Goal: Task Accomplishment & Management: Manage account settings

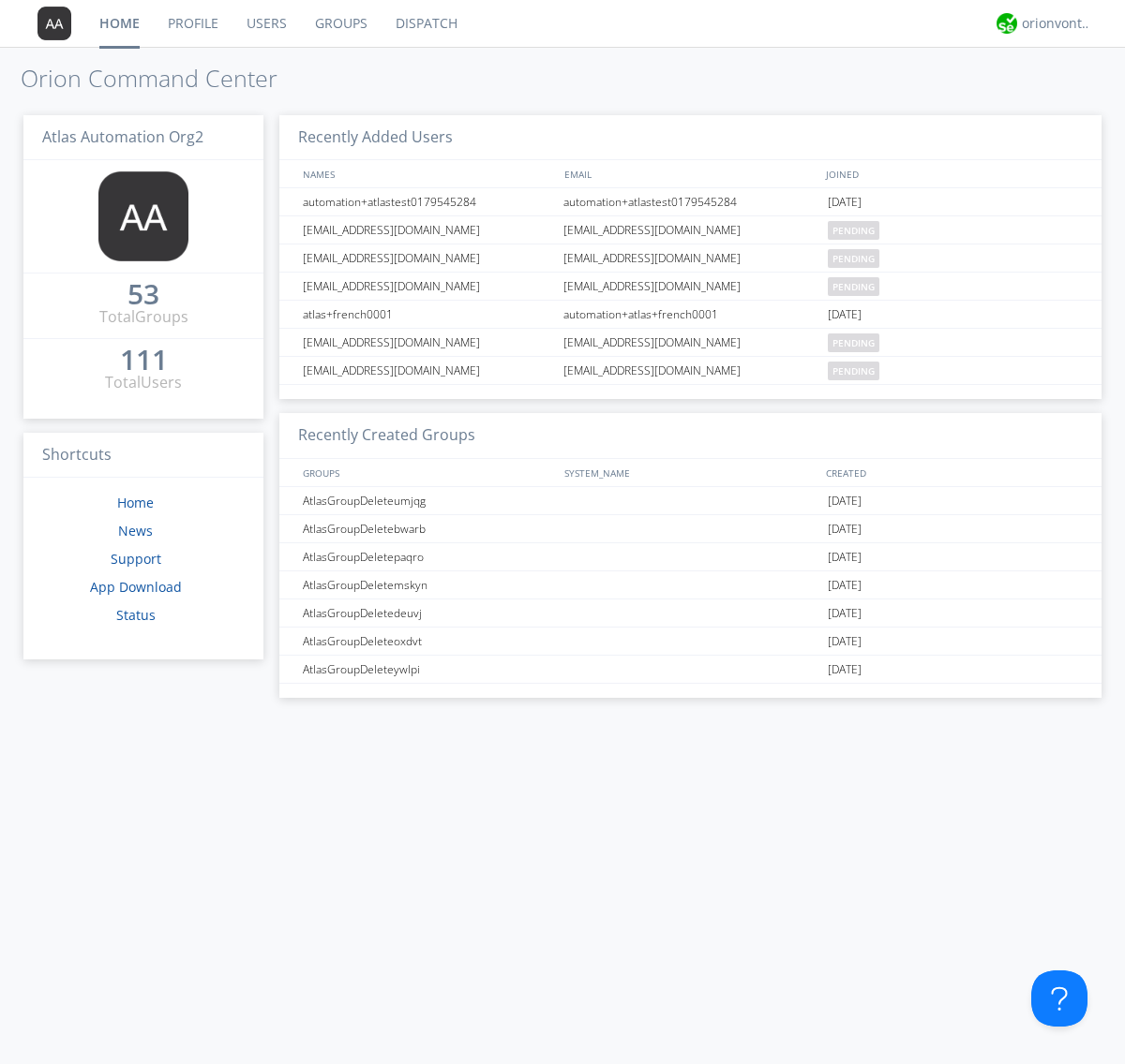
click at [340, 24] on link "Groups" at bounding box center [341, 24] width 80 height 47
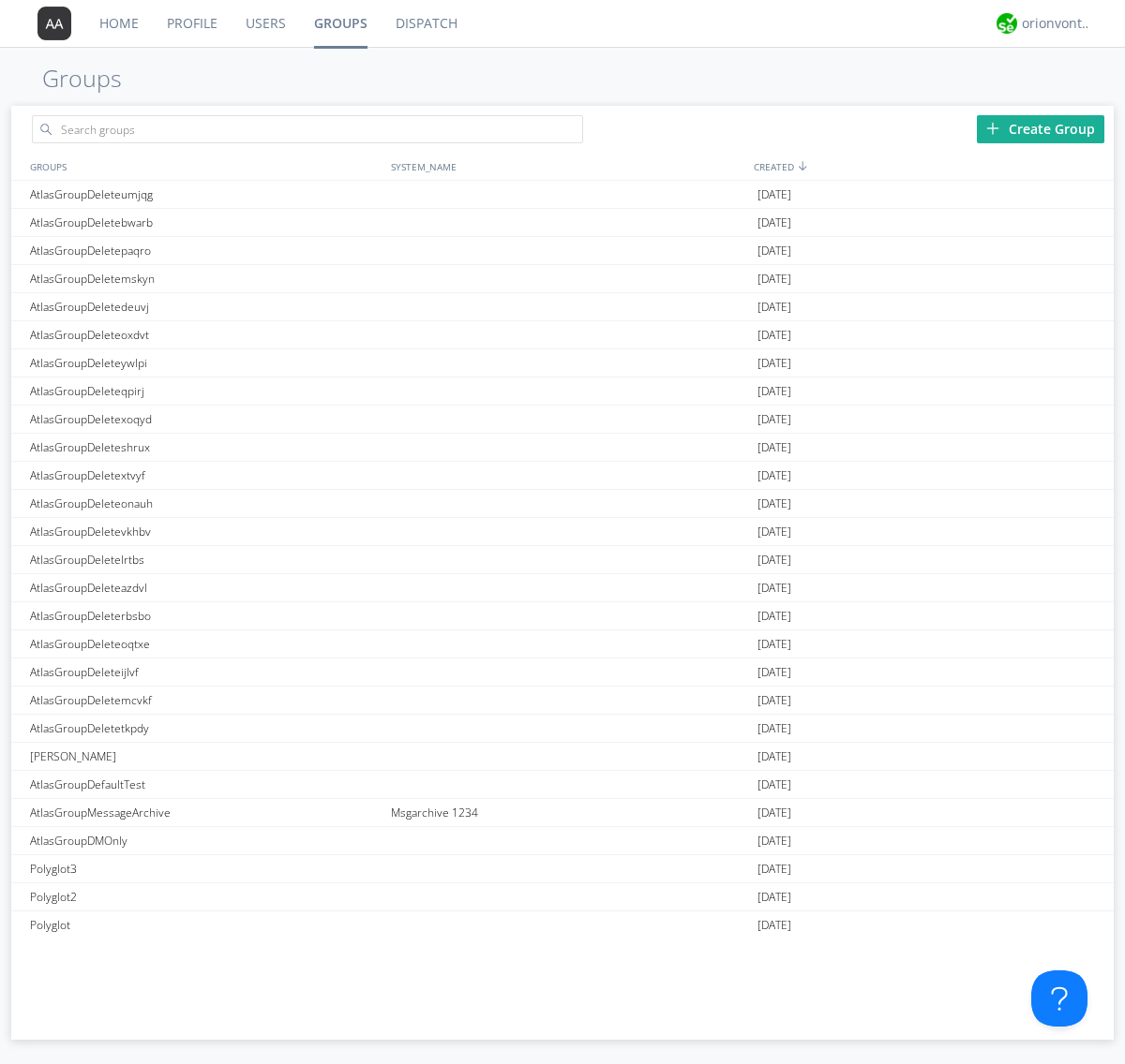
click at [1041, 129] on div "Create Group" at bounding box center [1040, 130] width 128 height 28
click at [340, 24] on link "Groups" at bounding box center [341, 24] width 81 height 47
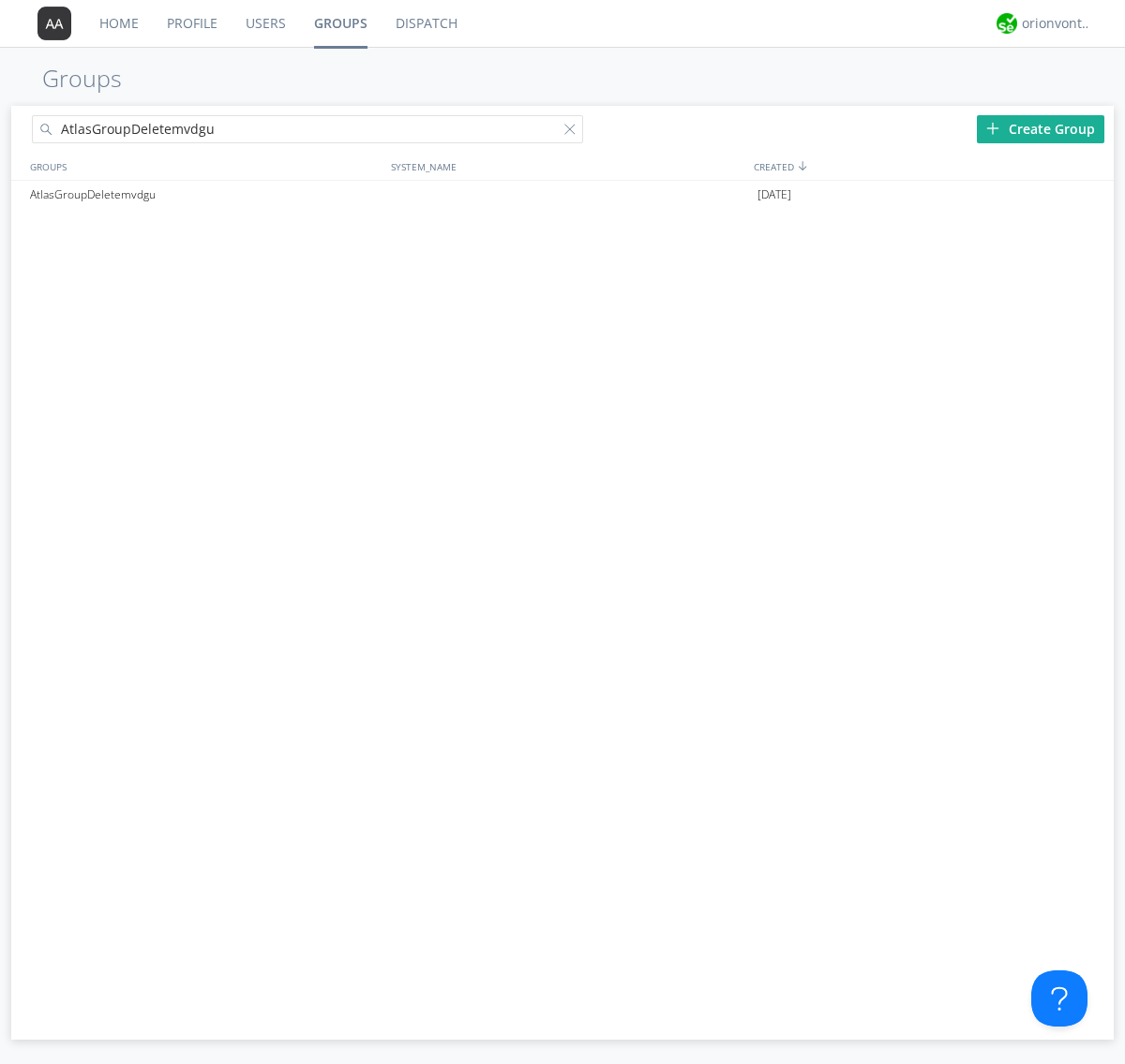
type input "AtlasGroupDeletemvdgu"
click at [573, 132] on div at bounding box center [573, 133] width 19 height 19
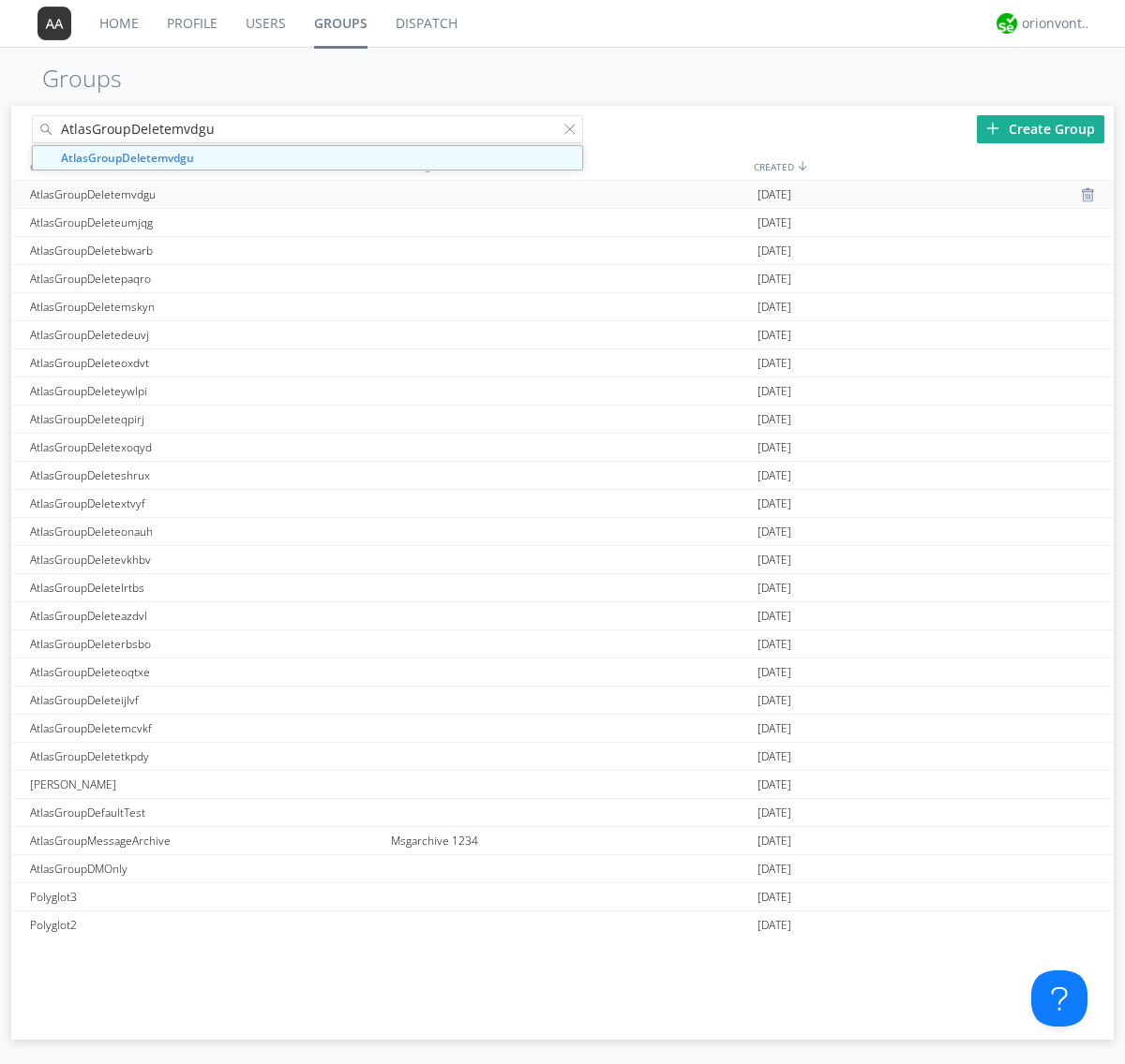
type input "AtlasGroupDeletemvdgu"
click at [205, 194] on div "AtlasGroupDeletemvdgu" at bounding box center [205, 194] width 360 height 27
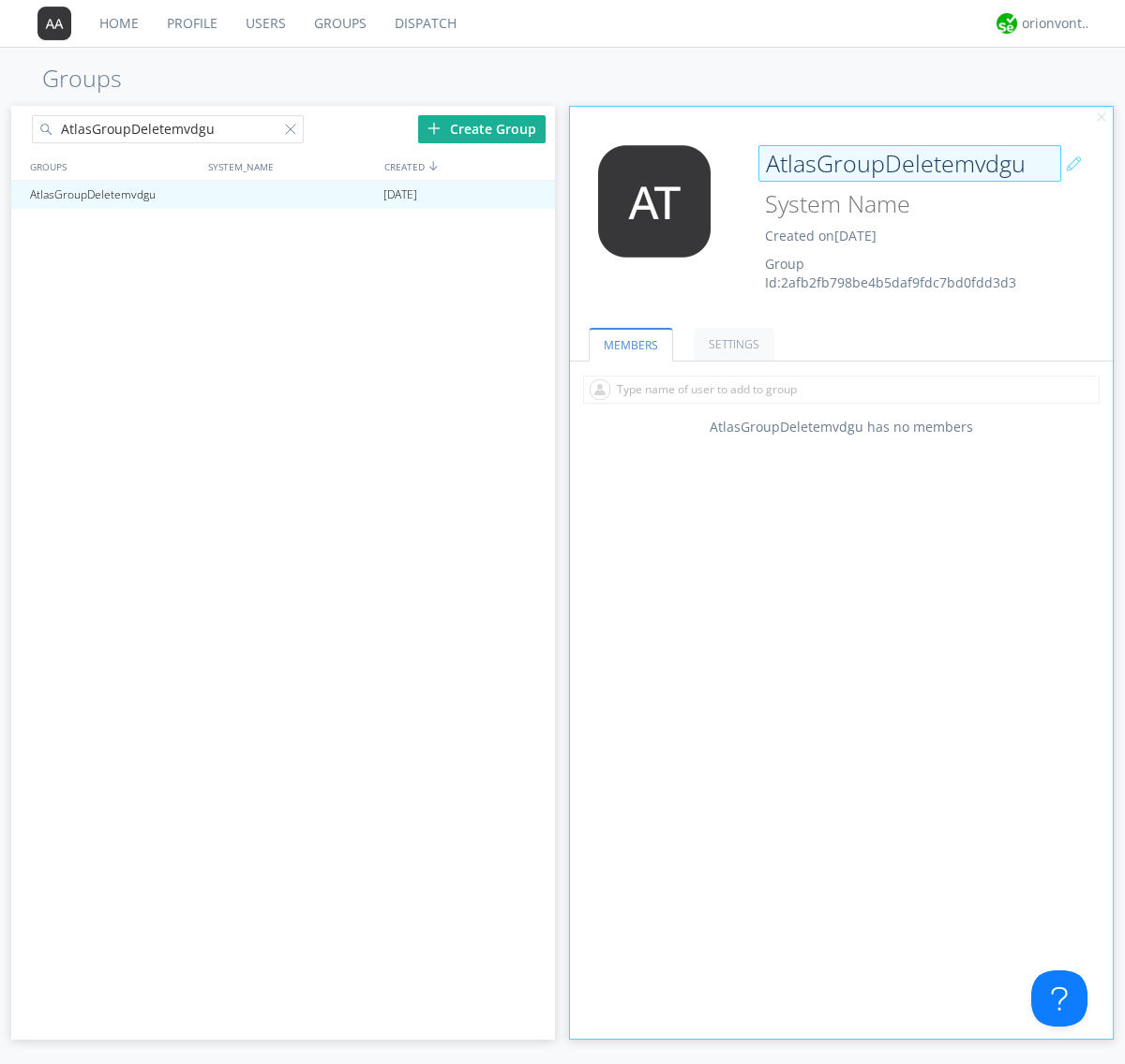
click at [841, 224] on div "AtlasGroupDeletemvdgu Created on [DATE] Group Id: 2afb2fb798be4b5daf9fdc7bd0fdd…" at bounding box center [887, 219] width 272 height 148
click at [909, 163] on input "AtlasGroupDeletemvdgu" at bounding box center [909, 165] width 303 height 38
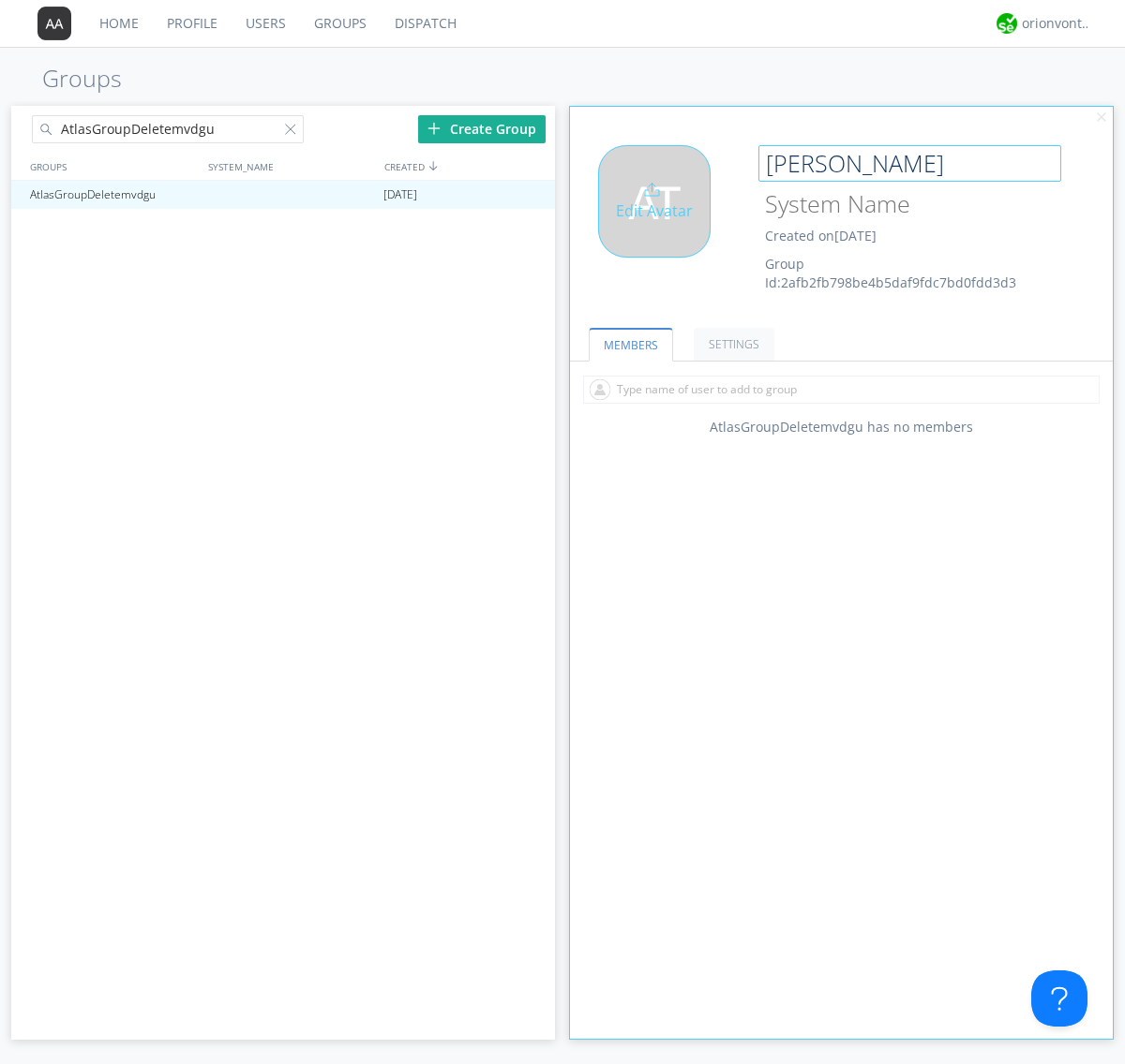
type input "[PERSON_NAME]"
click at [659, 224] on div "Edit Avatar" at bounding box center [654, 201] width 113 height 113
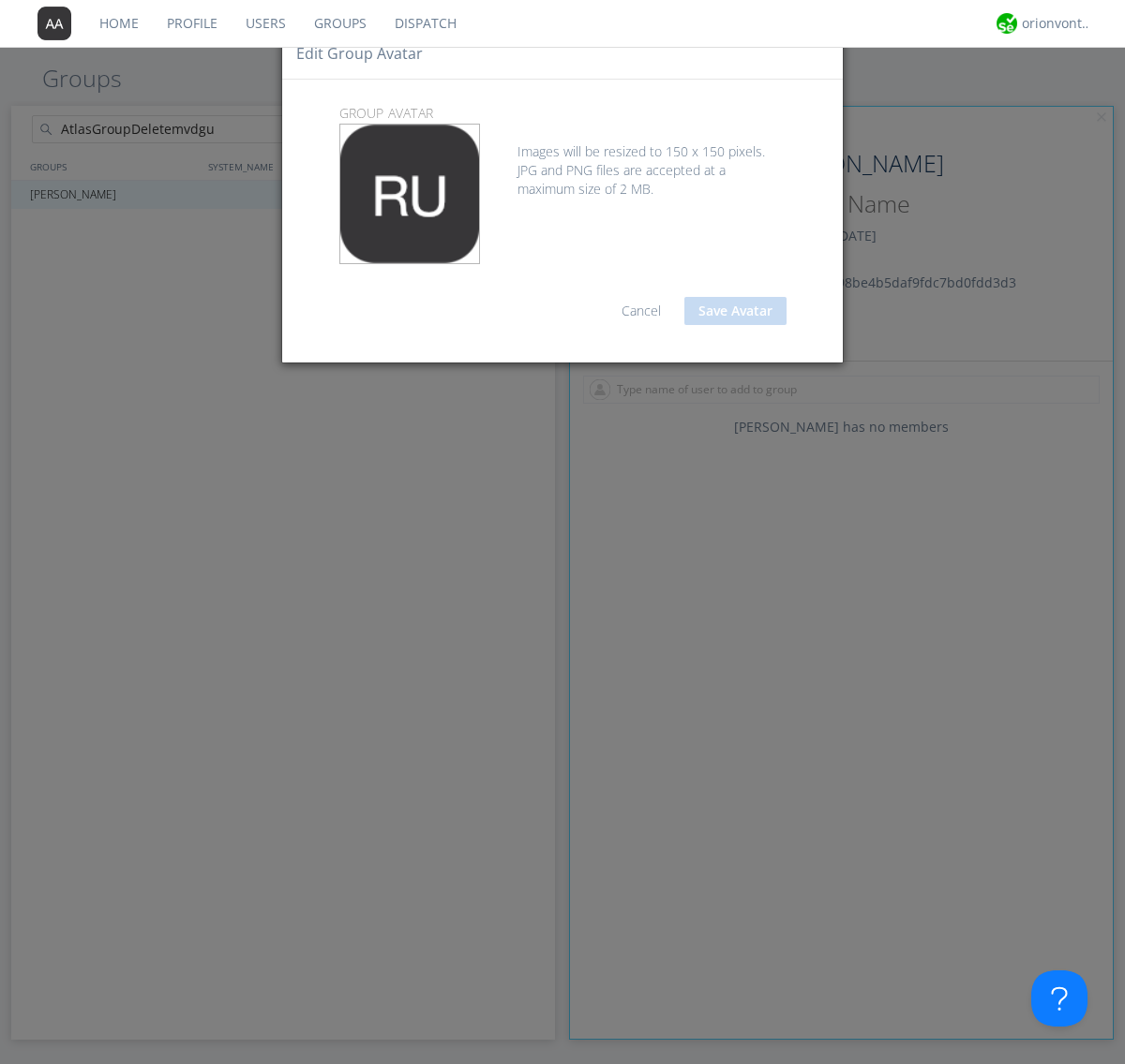
type input "C:\fakepath\selenium.png"
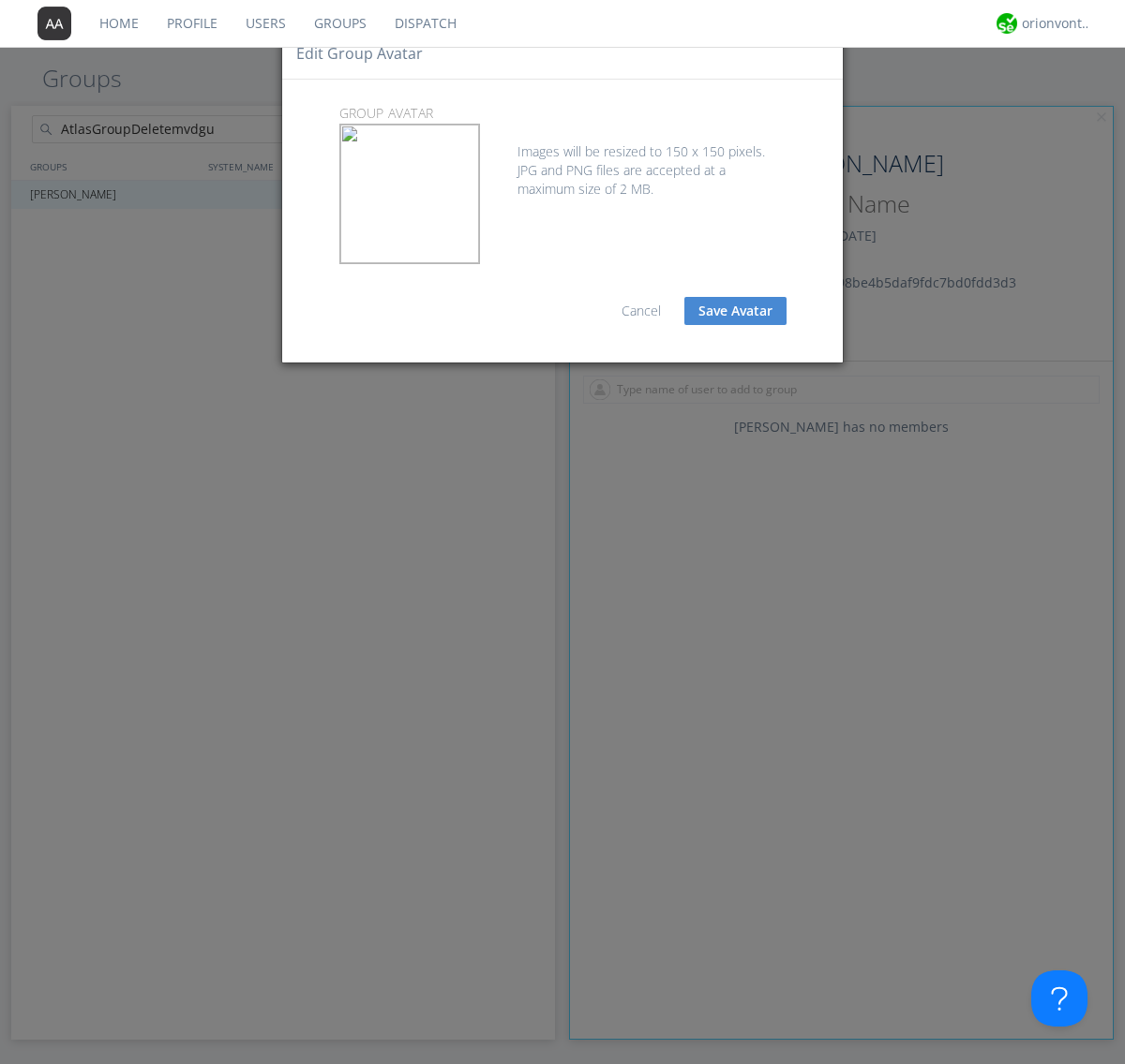
click at [735, 311] on button "Save Avatar" at bounding box center [735, 311] width 102 height 28
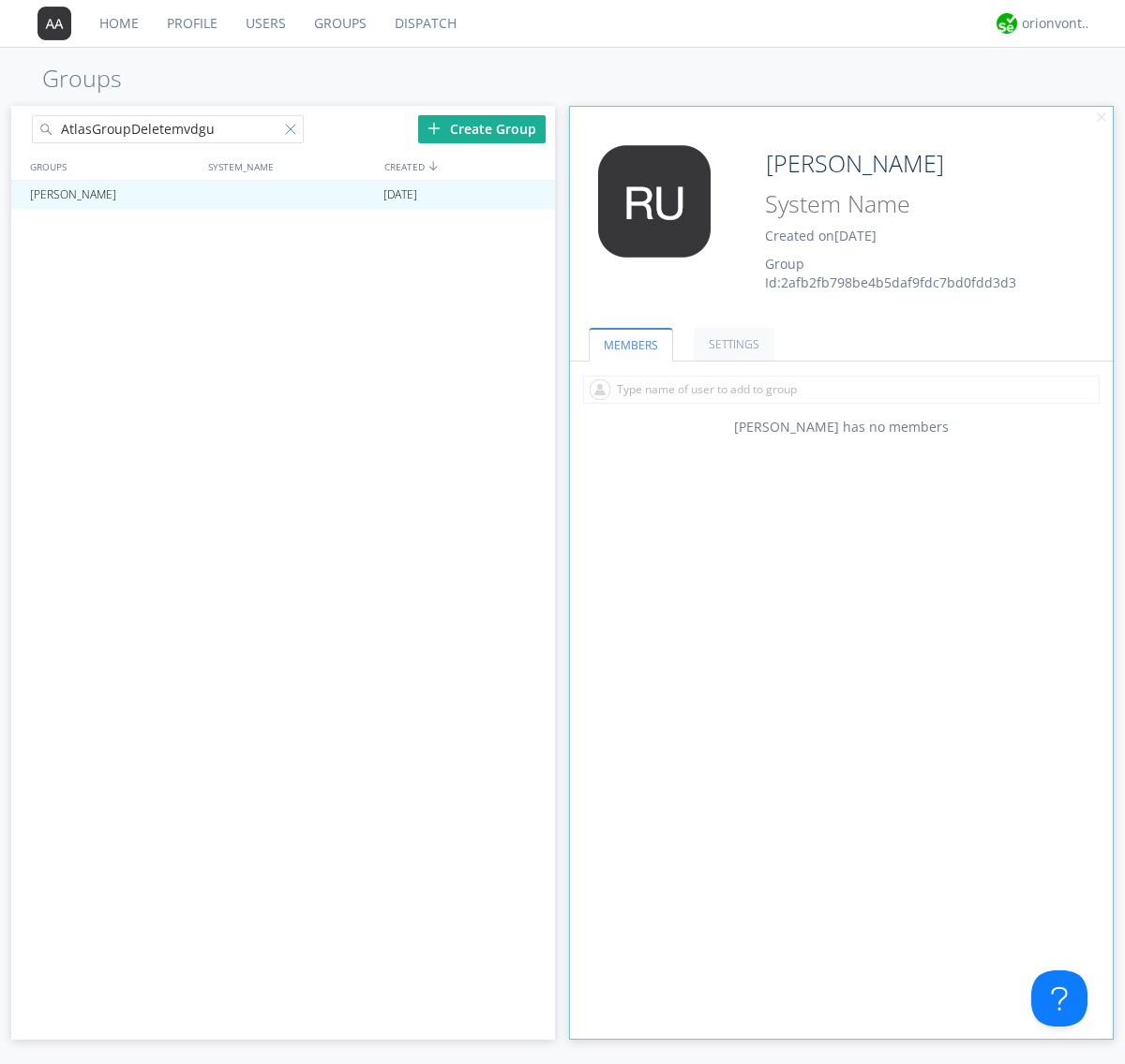
click at [293, 132] on div at bounding box center [294, 133] width 19 height 19
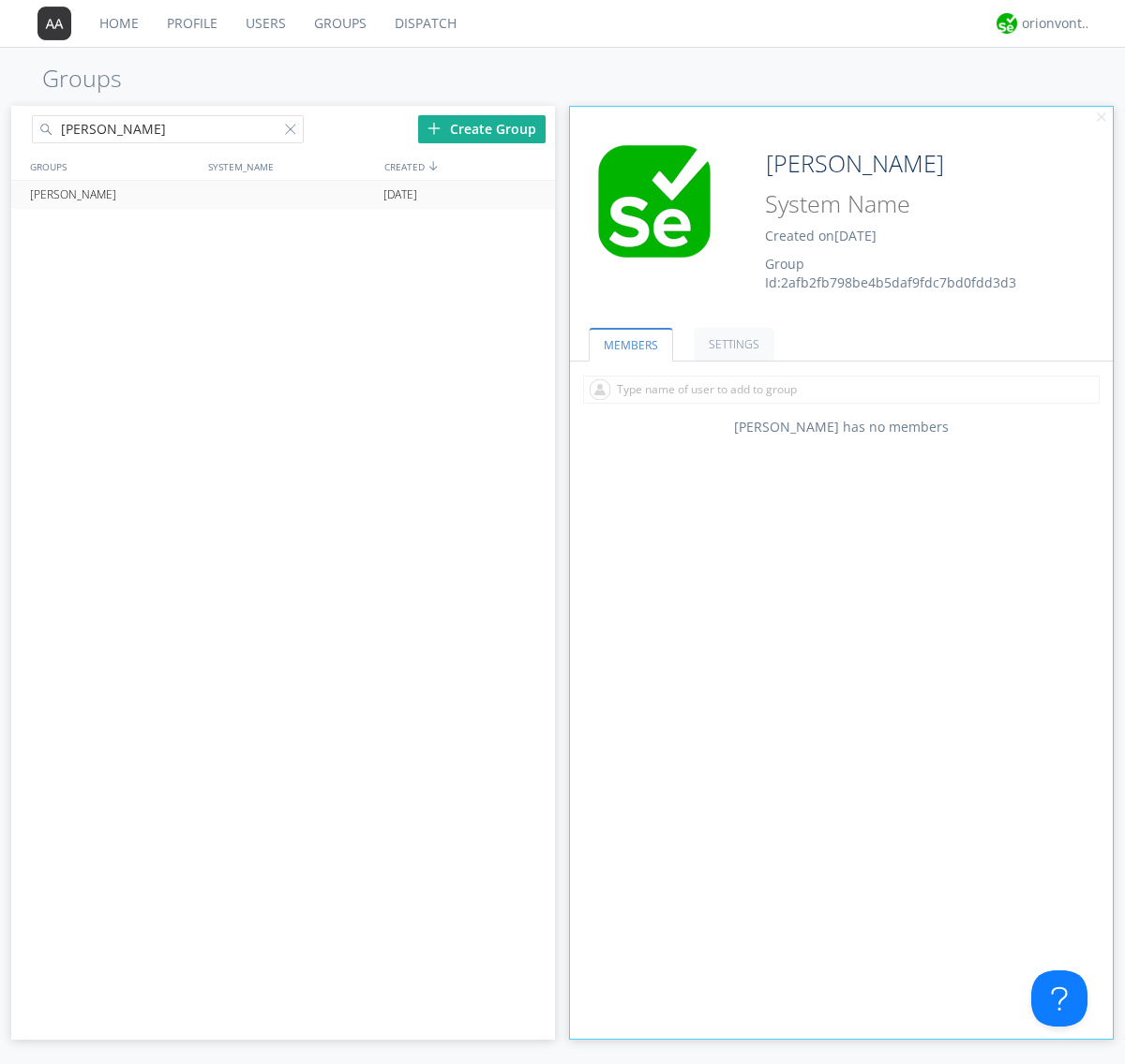
type input "[PERSON_NAME]"
click at [531, 195] on div at bounding box center [532, 195] width 19 height 15
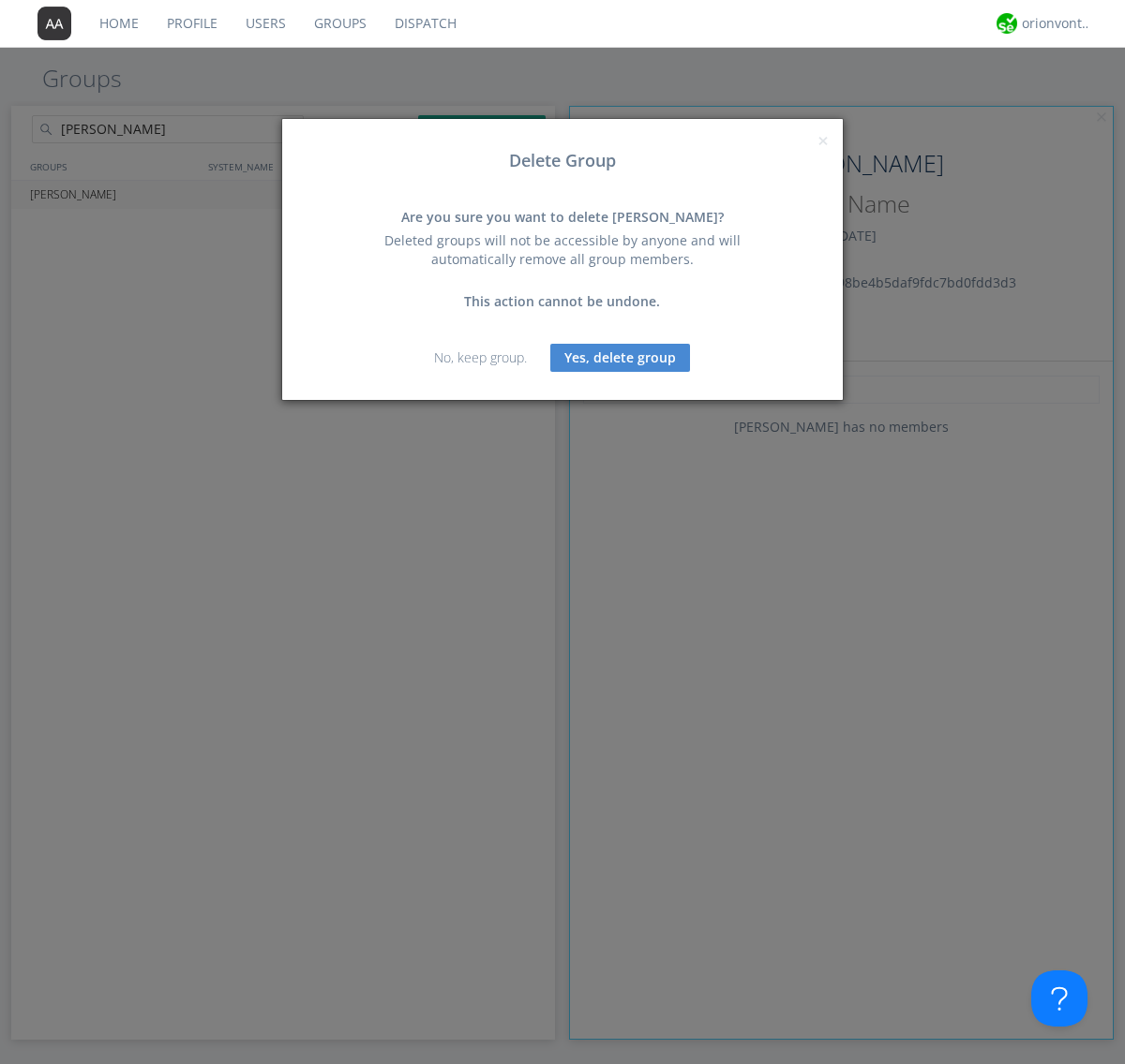
click at [621, 357] on button "Yes, delete group" at bounding box center [621, 358] width 140 height 28
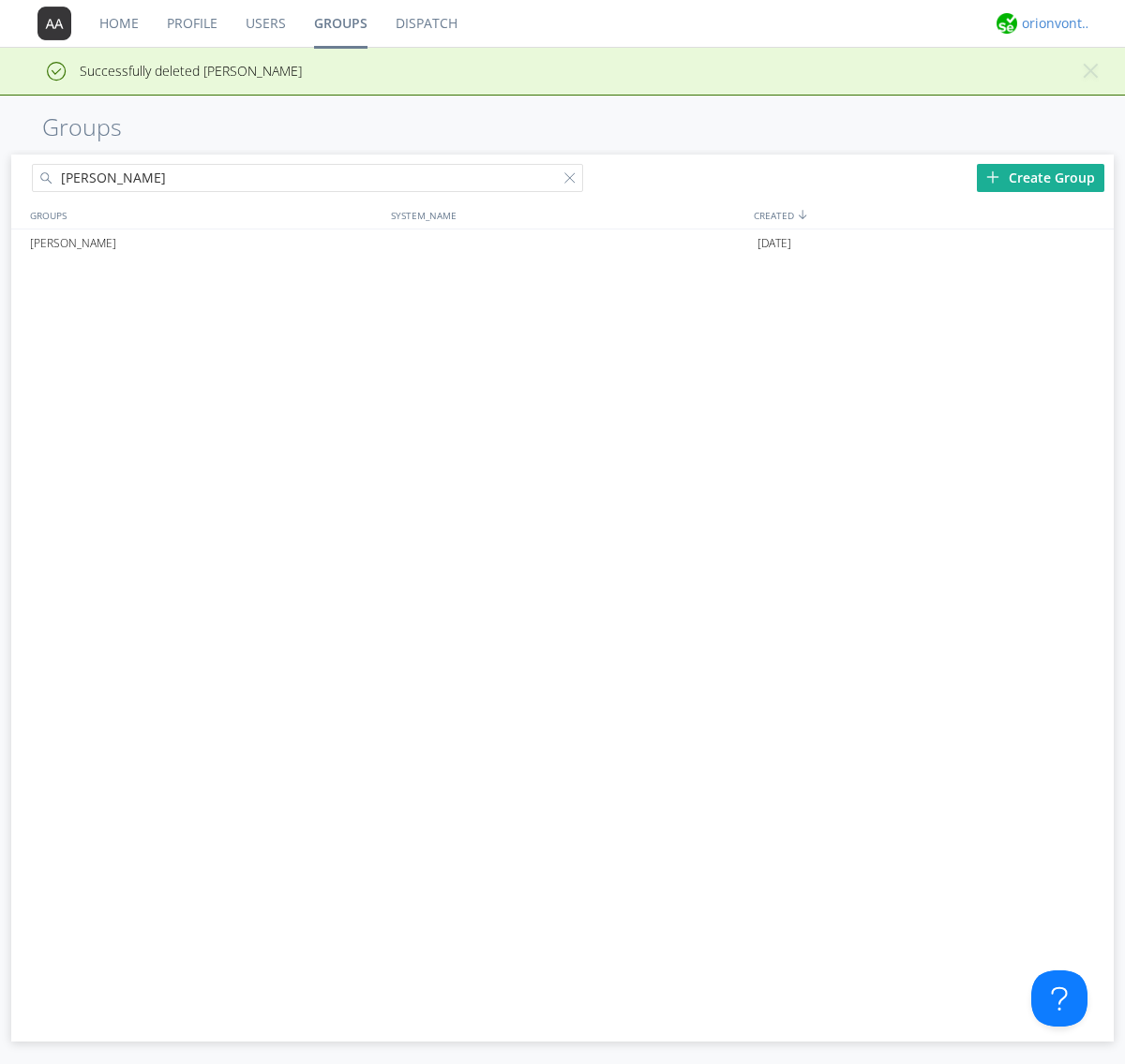
click at [1052, 24] on div "orionvontas+atlas+automation+org2" at bounding box center [1057, 24] width 70 height 19
